Goal: Information Seeking & Learning: Find specific fact

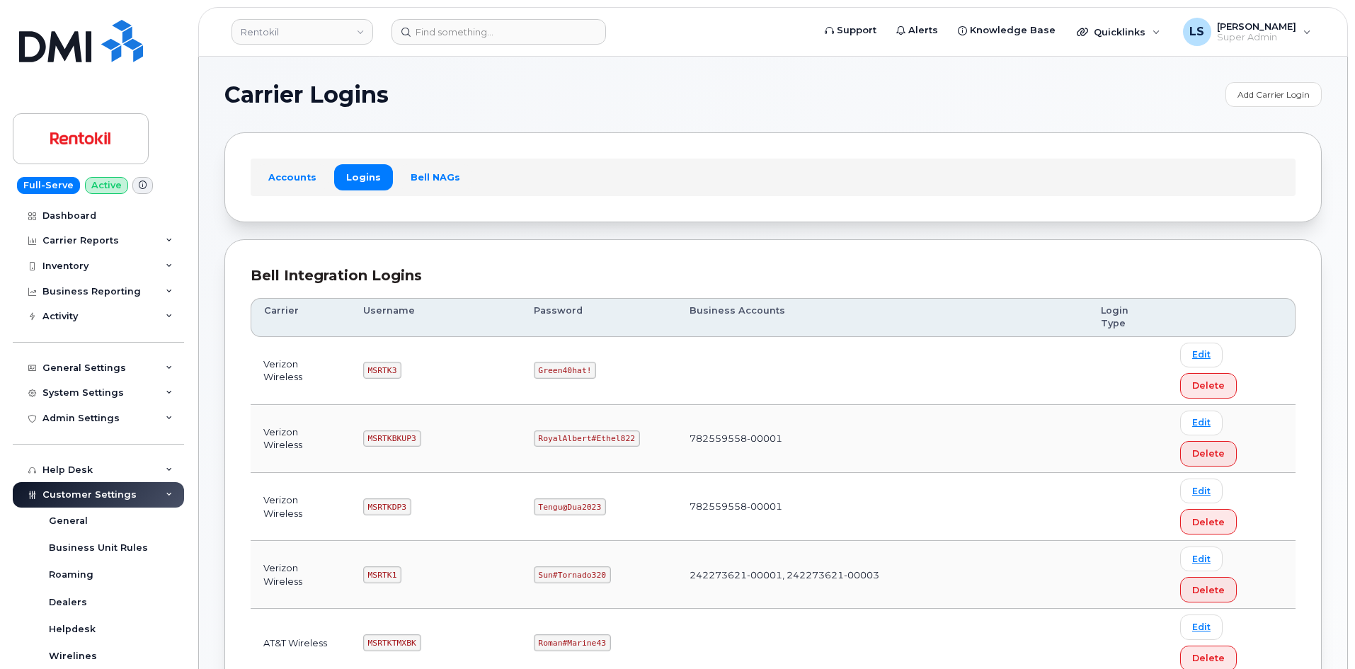
click at [572, 362] on code "Green40hat!" at bounding box center [565, 370] width 63 height 17
click at [582, 362] on code "Green40hat!" at bounding box center [565, 370] width 63 height 17
click at [583, 362] on code "Green40hat!" at bounding box center [565, 370] width 63 height 17
click at [582, 362] on code "Green40hat!" at bounding box center [565, 370] width 63 height 17
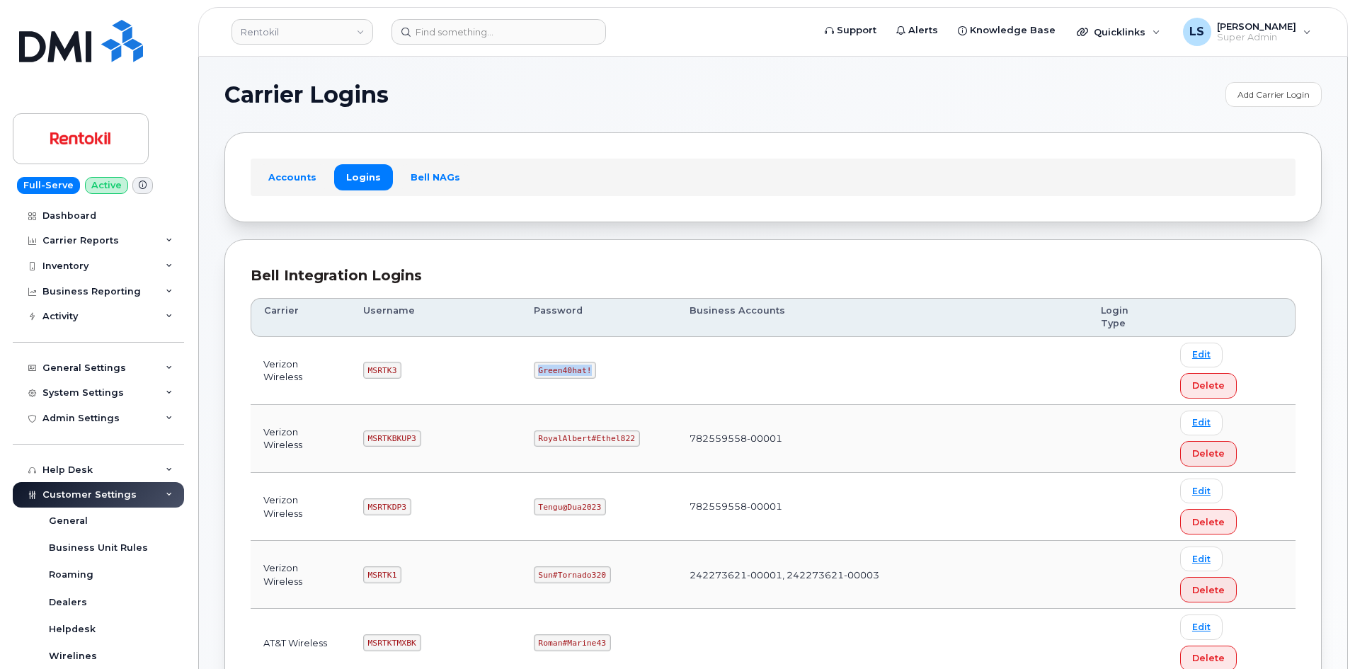
click at [582, 362] on code "Green40hat!" at bounding box center [565, 370] width 63 height 17
copy code "Green40hat!"
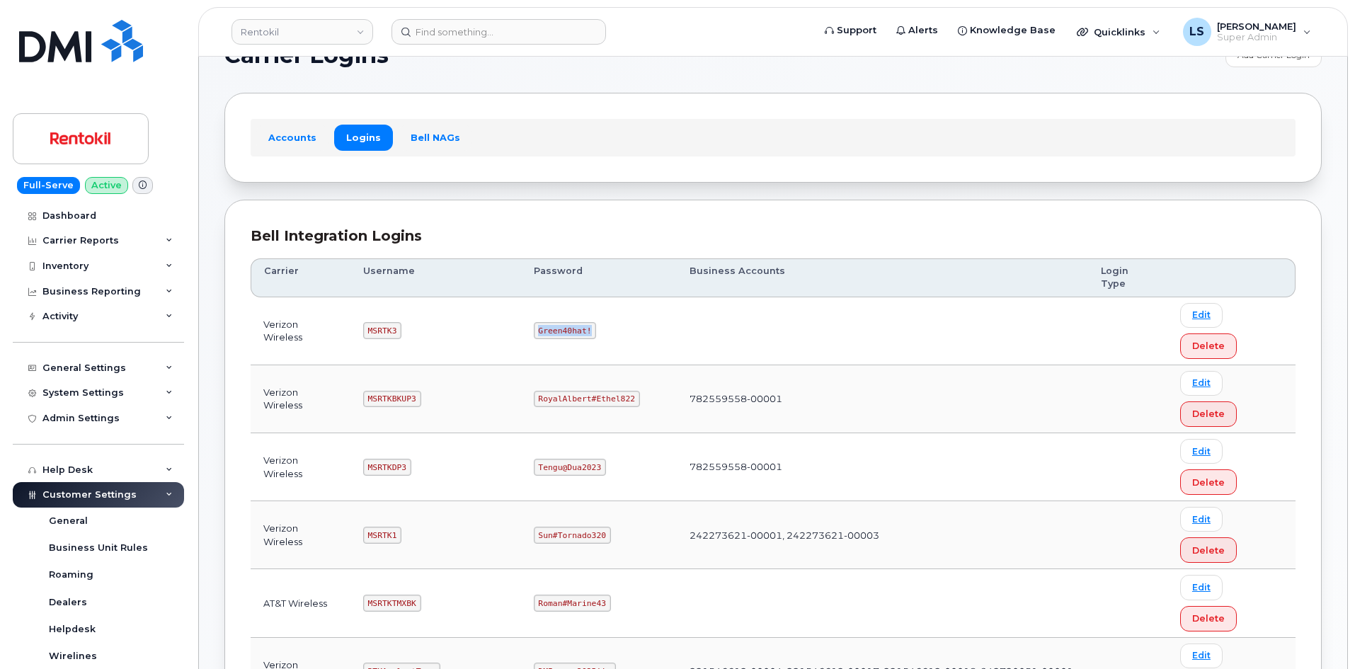
scroll to position [71, 0]
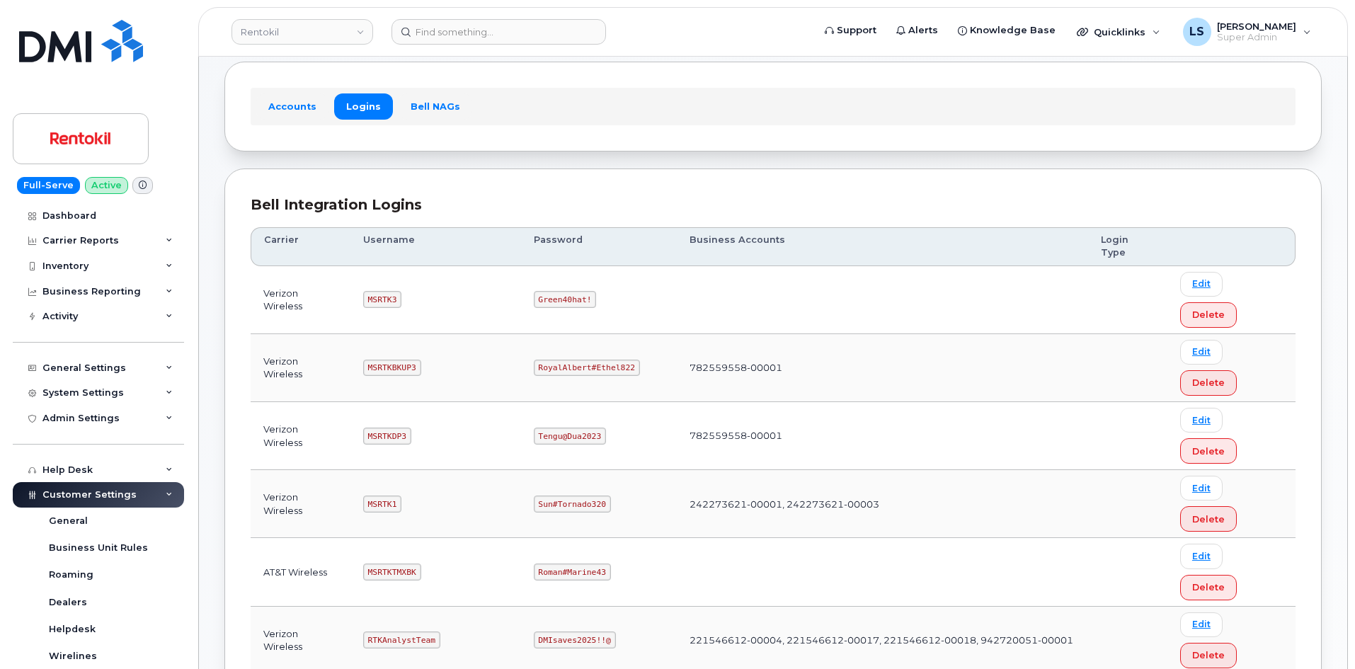
click at [568, 495] on code "Sun#Tornado320" at bounding box center [572, 503] width 77 height 17
copy code "Sun#Tornado320"
